Goal: Task Accomplishment & Management: Contribute content

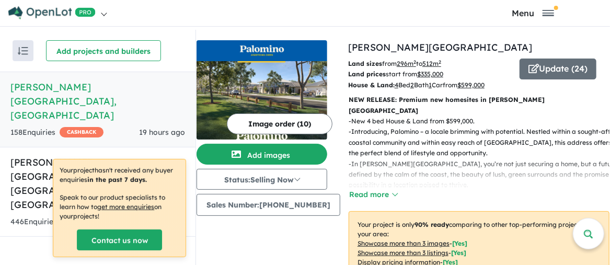
scroll to position [418, 0]
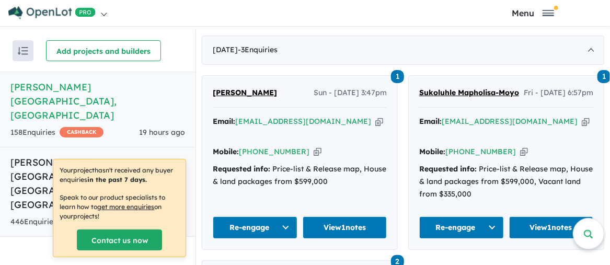
click at [96, 155] on h5 "[PERSON_NAME][GEOGRAPHIC_DATA] - [GEOGRAPHIC_DATA] , [GEOGRAPHIC_DATA]" at bounding box center [97, 183] width 175 height 56
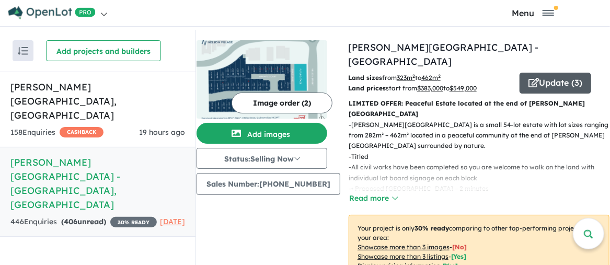
click at [547, 73] on button "Update ( 3 )" at bounding box center [556, 83] width 72 height 21
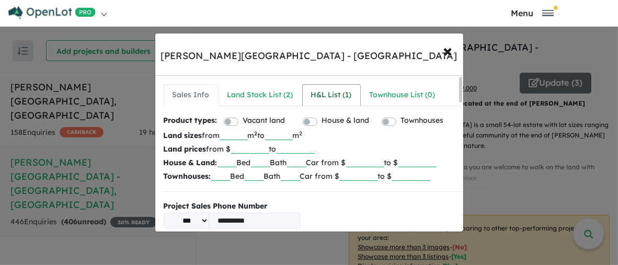
click at [330, 96] on div "H&L List ( 1 )" at bounding box center [331, 95] width 41 height 13
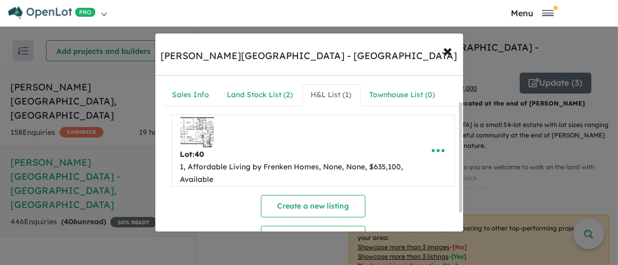
scroll to position [63, 0]
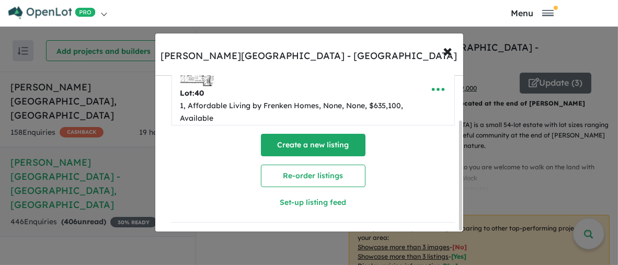
click at [314, 142] on button "Create a new listing" at bounding box center [313, 145] width 105 height 22
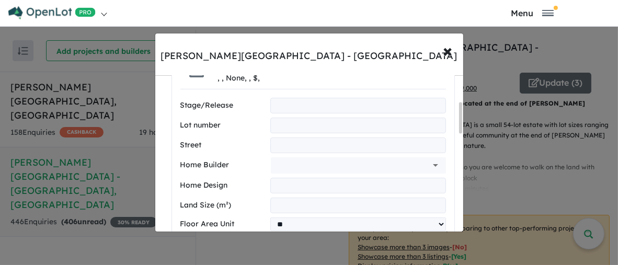
scroll to position [80, 0]
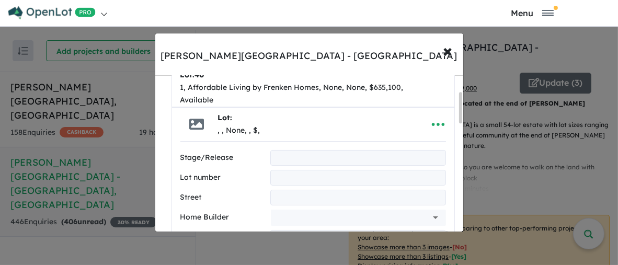
click at [286, 154] on input "text" at bounding box center [357, 158] width 175 height 16
type input "*"
click at [279, 174] on input "text" at bounding box center [357, 178] width 175 height 16
type input "**"
click at [280, 200] on input "text" at bounding box center [357, 198] width 175 height 16
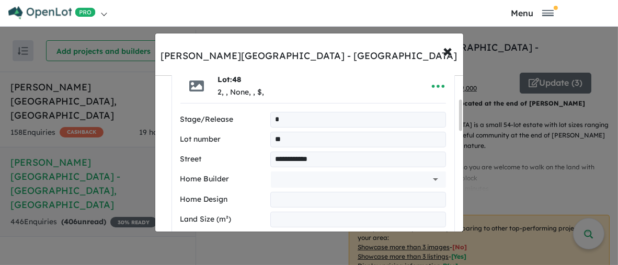
scroll to position [132, 0]
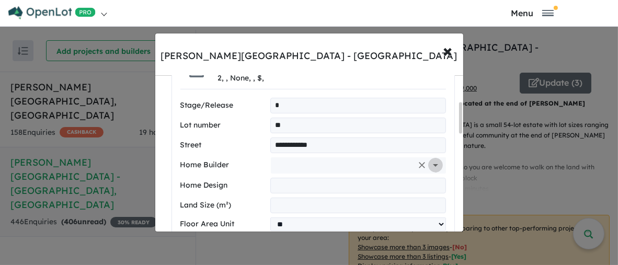
click at [433, 164] on icon "Open" at bounding box center [435, 165] width 5 height 3
type input "**********"
click at [287, 162] on input "text" at bounding box center [343, 165] width 137 height 16
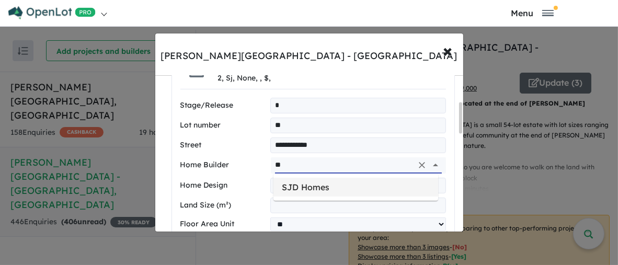
click at [296, 188] on li "SJD Homes" at bounding box center [356, 187] width 165 height 19
type input "*********"
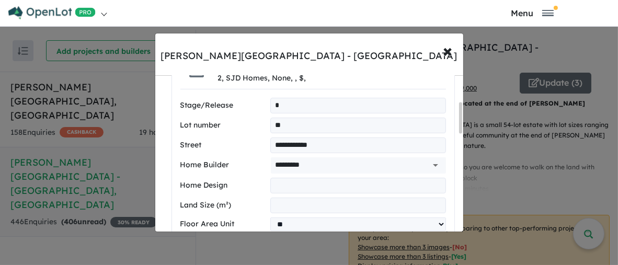
click at [285, 185] on input "text" at bounding box center [357, 186] width 175 height 16
type input "**********"
click at [282, 201] on input "number" at bounding box center [357, 206] width 175 height 16
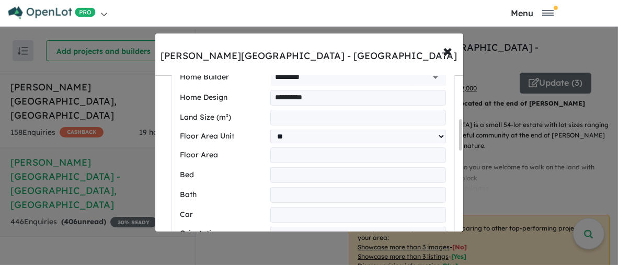
scroll to position [236, 0]
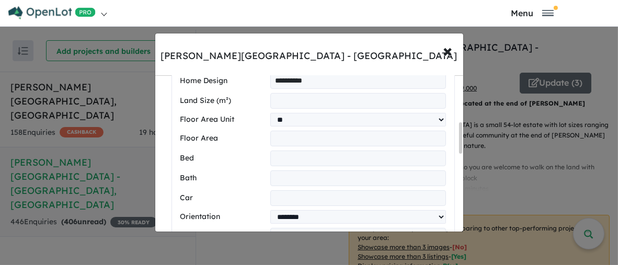
type input "***"
click at [282, 159] on input "number" at bounding box center [357, 159] width 175 height 16
type input "*"
click at [285, 178] on input "number" at bounding box center [357, 179] width 175 height 16
type input "*"
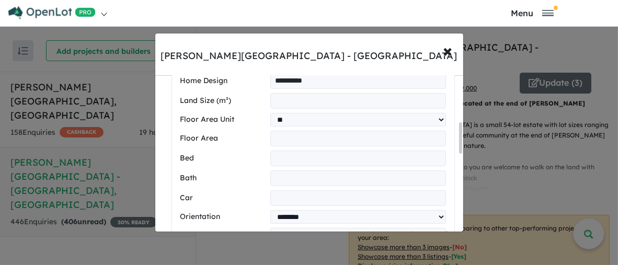
click at [274, 197] on input "number" at bounding box center [357, 198] width 175 height 16
type input "*"
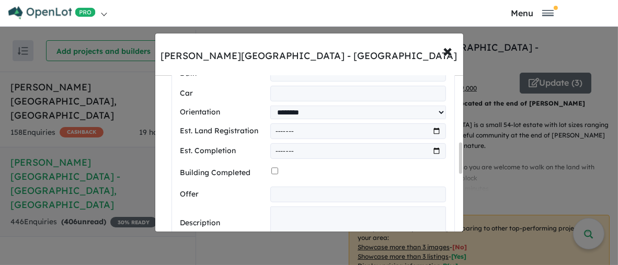
click at [434, 132] on input "month" at bounding box center [357, 131] width 175 height 16
click at [320, 131] on input "month" at bounding box center [357, 131] width 175 height 16
click at [317, 132] on input "month" at bounding box center [357, 131] width 175 height 16
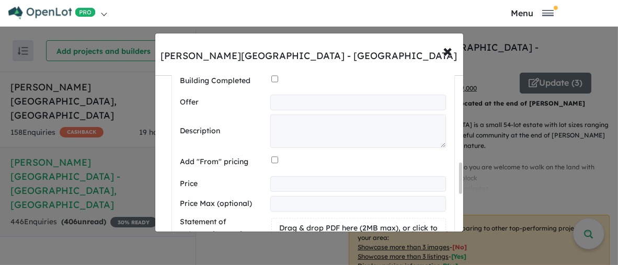
scroll to position [446, 0]
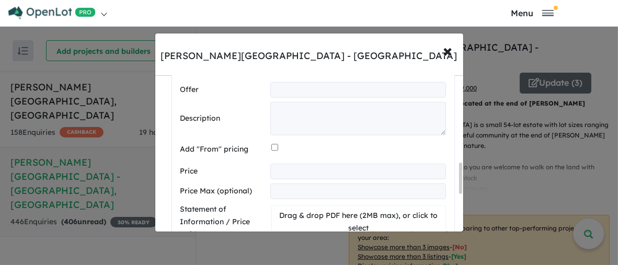
click at [278, 172] on input "number" at bounding box center [357, 172] width 175 height 16
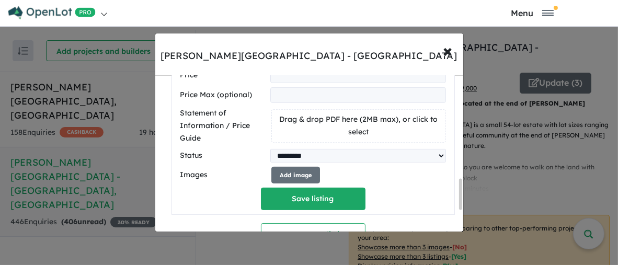
scroll to position [550, 0]
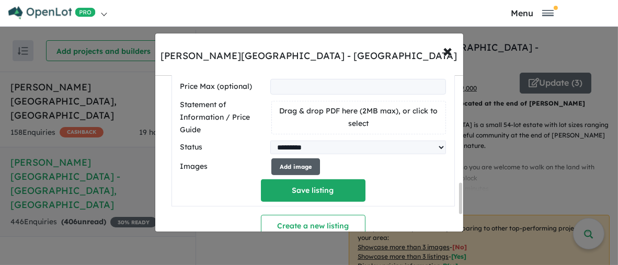
type input "******"
click at [298, 167] on button "Add image" at bounding box center [295, 166] width 49 height 17
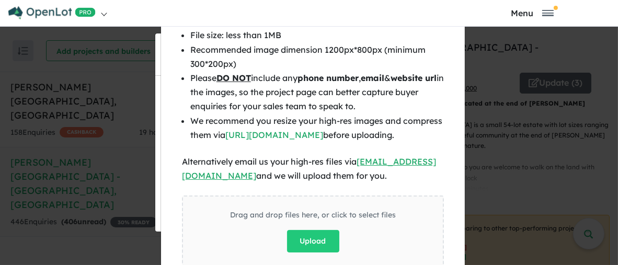
scroll to position [84, 0]
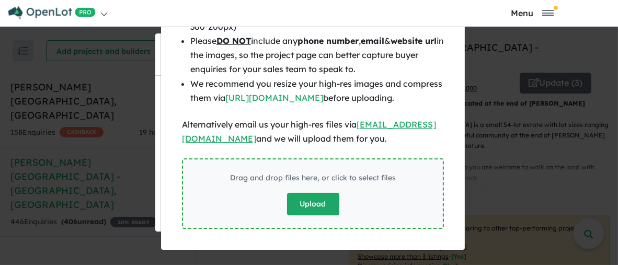
click at [310, 209] on button "Upload" at bounding box center [313, 204] width 52 height 22
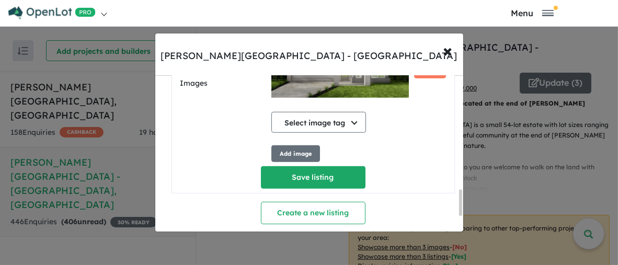
scroll to position [651, 0]
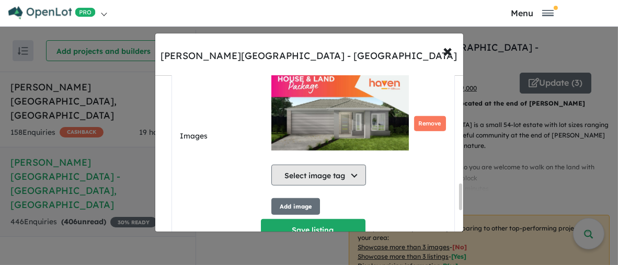
click at [355, 177] on button "Select image tag" at bounding box center [318, 175] width 95 height 21
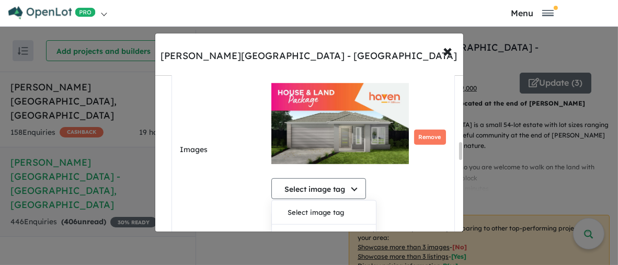
scroll to position [599, 0]
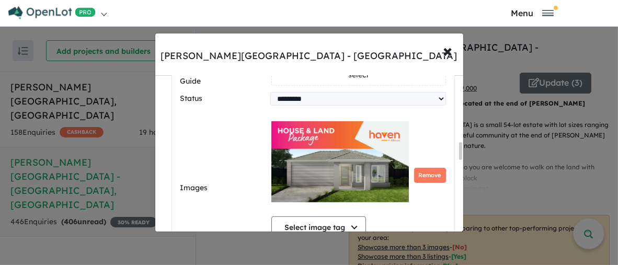
click at [424, 209] on div "Select image tag Select image tag Floorplan Aerial Location Map Masterplan Life…" at bounding box center [358, 176] width 174 height 132
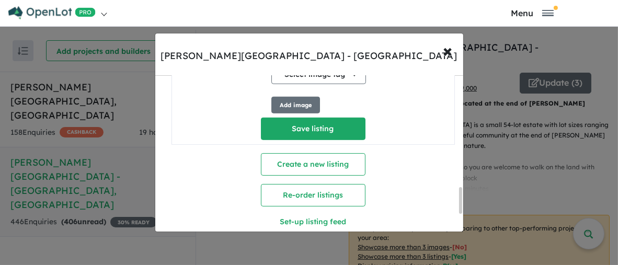
scroll to position [755, 0]
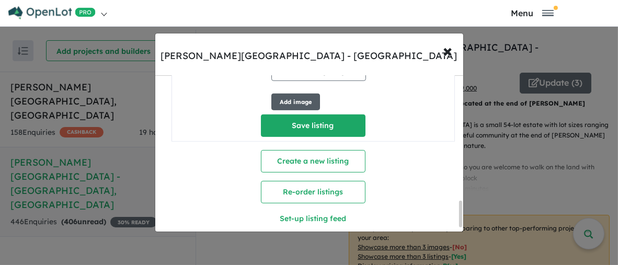
click at [310, 102] on button "Add image" at bounding box center [295, 102] width 49 height 17
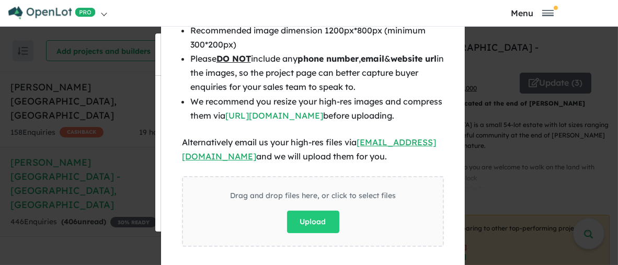
scroll to position [84, 0]
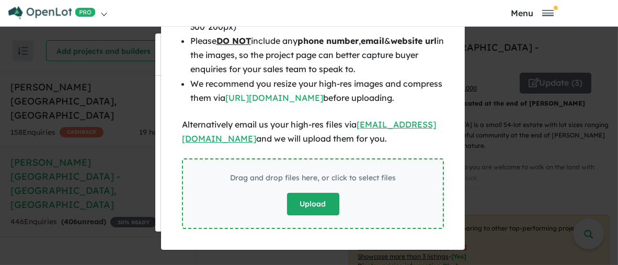
click at [307, 208] on button "Upload" at bounding box center [313, 204] width 52 height 22
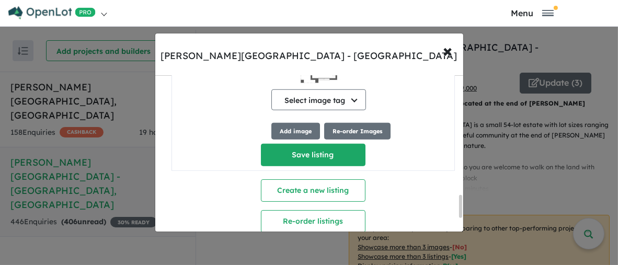
scroll to position [894, 0]
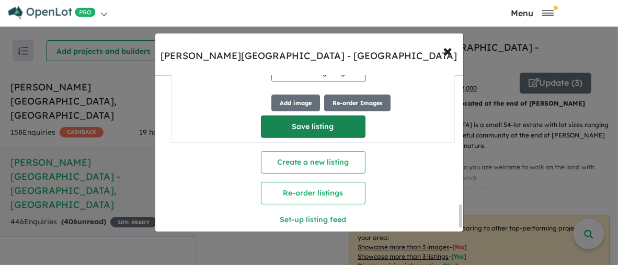
click at [318, 134] on button "Save listing" at bounding box center [313, 127] width 105 height 22
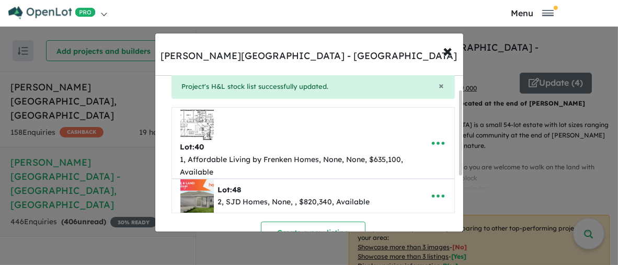
scroll to position [25, 0]
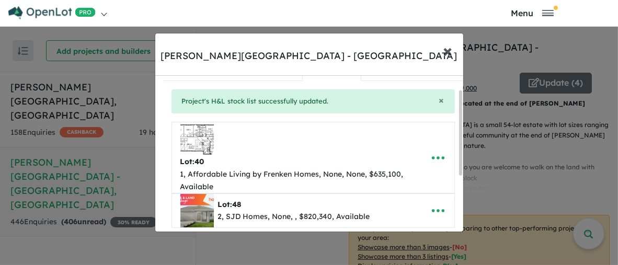
click at [446, 51] on span "×" at bounding box center [448, 50] width 9 height 22
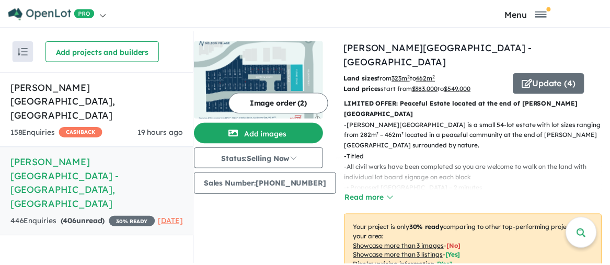
scroll to position [0, 0]
